Goal: Information Seeking & Learning: Learn about a topic

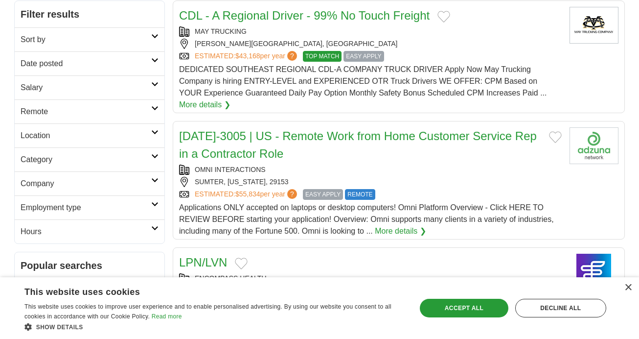
scroll to position [160, 0]
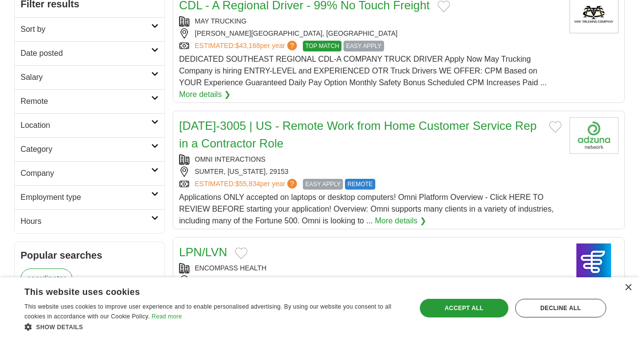
click at [395, 217] on link "More details ❯" at bounding box center [400, 221] width 51 height 12
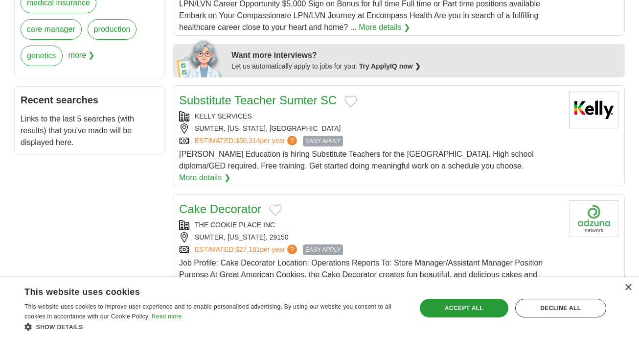
scroll to position [460, 0]
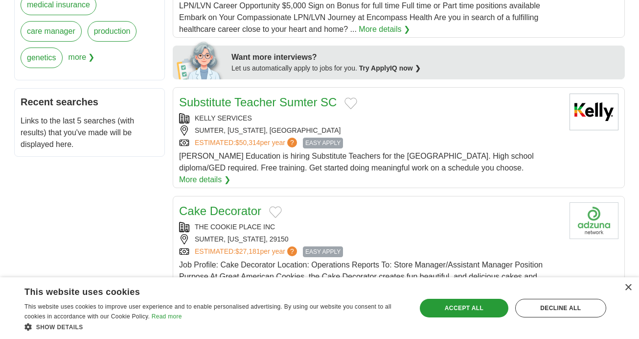
click at [306, 101] on link "Substitute Teacher Sumter SC" at bounding box center [258, 101] width 158 height 13
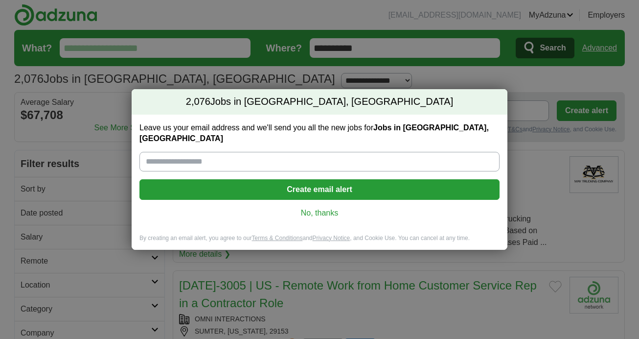
click at [312, 208] on link "No, thanks" at bounding box center [319, 213] width 345 height 11
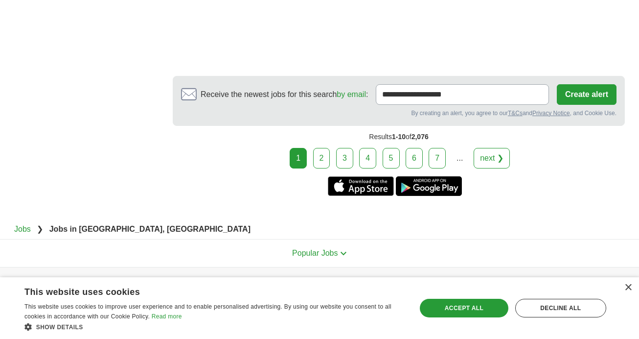
scroll to position [1796, 0]
